Goal: Information Seeking & Learning: Learn about a topic

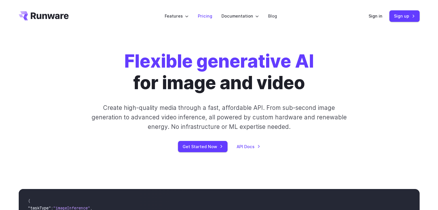
click at [203, 15] on link "Pricing" at bounding box center [205, 16] width 14 height 7
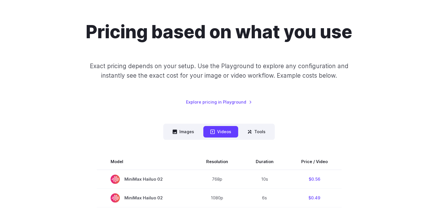
scroll to position [39, 0]
click at [252, 133] on button "Tools" at bounding box center [256, 131] width 32 height 11
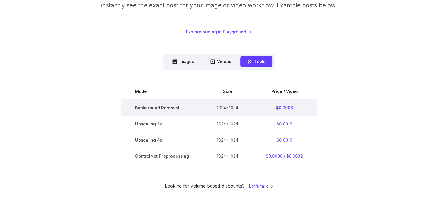
scroll to position [109, 0]
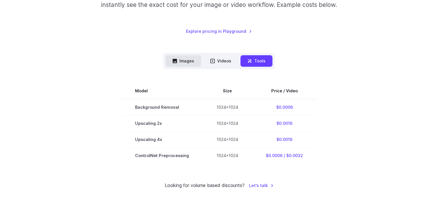
click at [184, 59] on button "Images" at bounding box center [182, 60] width 35 height 11
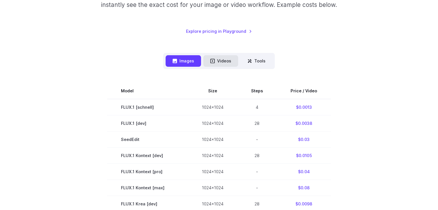
click at [217, 65] on button "Videos" at bounding box center [220, 60] width 35 height 11
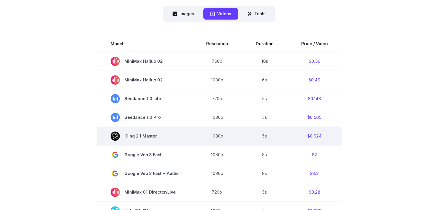
scroll to position [157, 0]
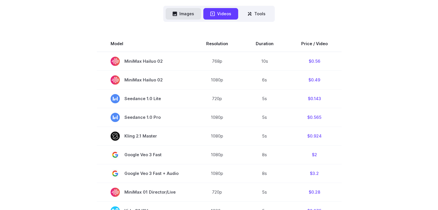
click at [182, 9] on button "Images" at bounding box center [182, 13] width 35 height 11
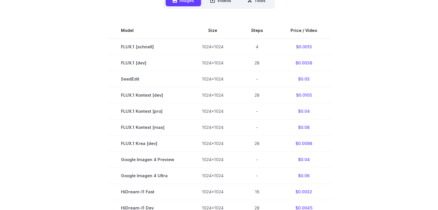
scroll to position [161, 0]
